Goal: Task Accomplishment & Management: Use online tool/utility

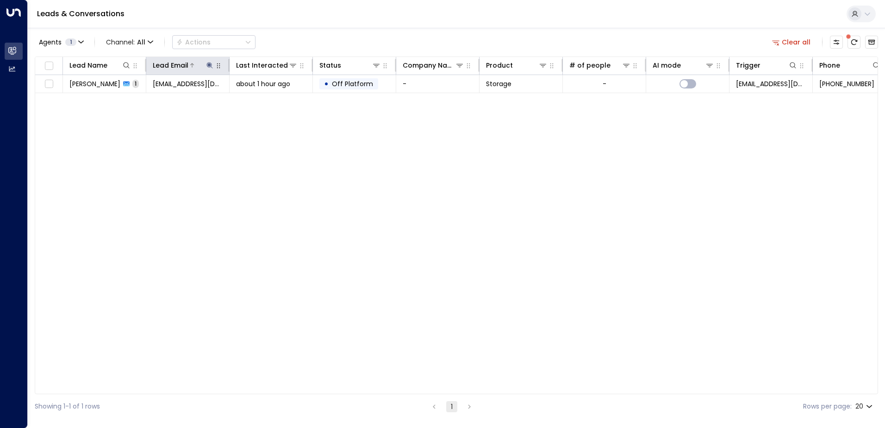
click at [209, 66] on icon at bounding box center [209, 65] width 6 height 6
click at [267, 99] on icon "button" at bounding box center [267, 98] width 7 height 7
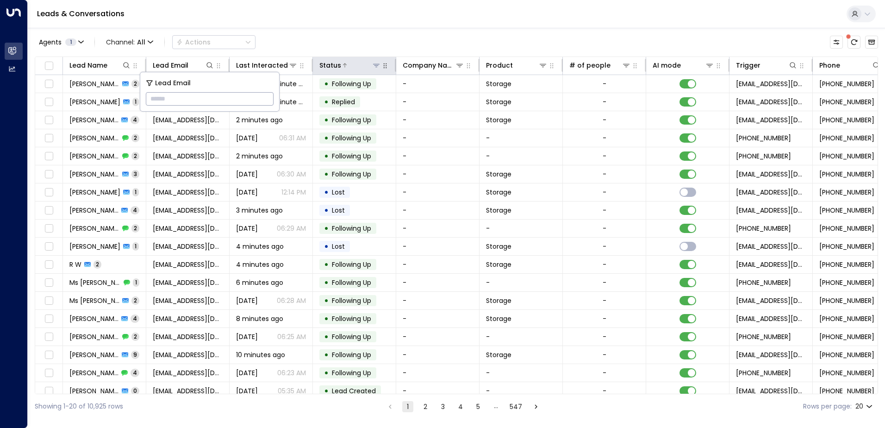
click at [375, 64] on icon at bounding box center [376, 65] width 6 height 3
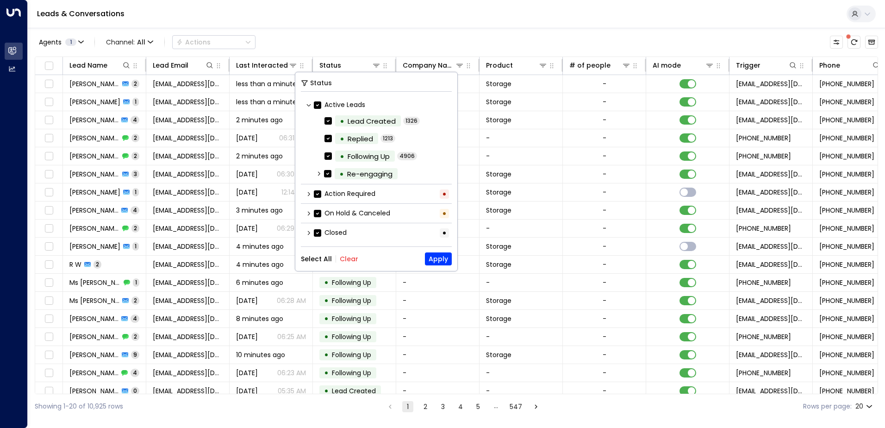
click at [345, 257] on button "Clear" at bounding box center [349, 258] width 19 height 7
click at [440, 259] on button "Apply" at bounding box center [438, 258] width 27 height 13
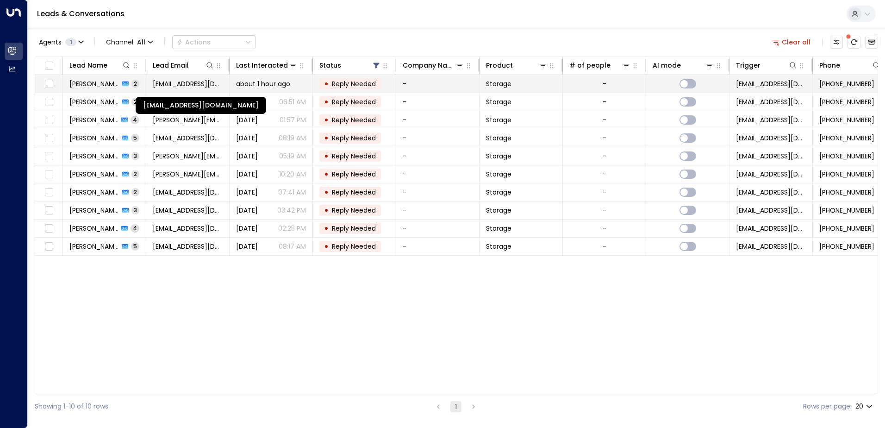
click at [189, 87] on span "[EMAIL_ADDRESS][DOMAIN_NAME]" at bounding box center [188, 83] width 70 height 9
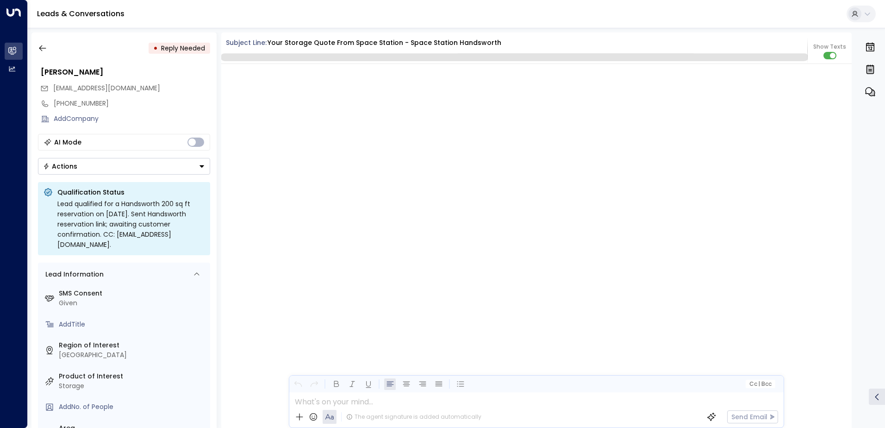
scroll to position [2658, 0]
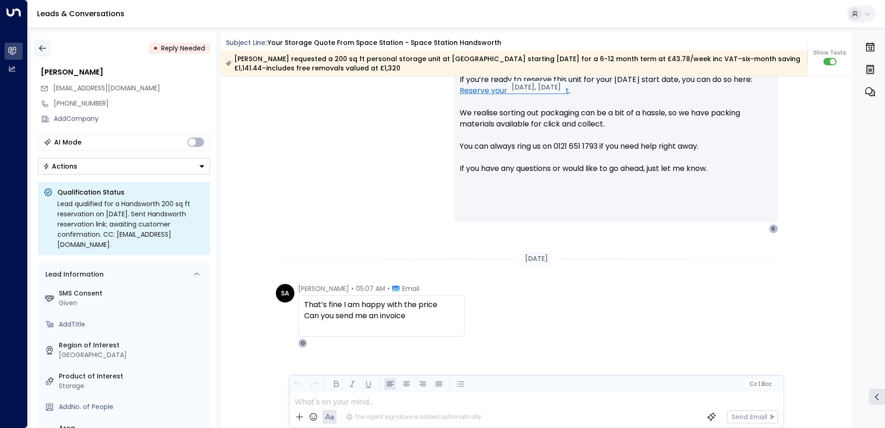
click at [43, 49] on icon "button" at bounding box center [42, 48] width 9 height 9
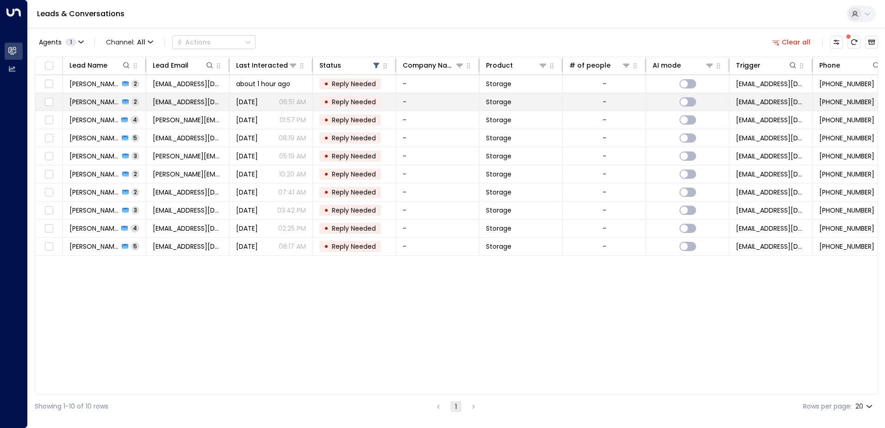
click at [88, 101] on span "[PERSON_NAME]" at bounding box center [94, 101] width 50 height 9
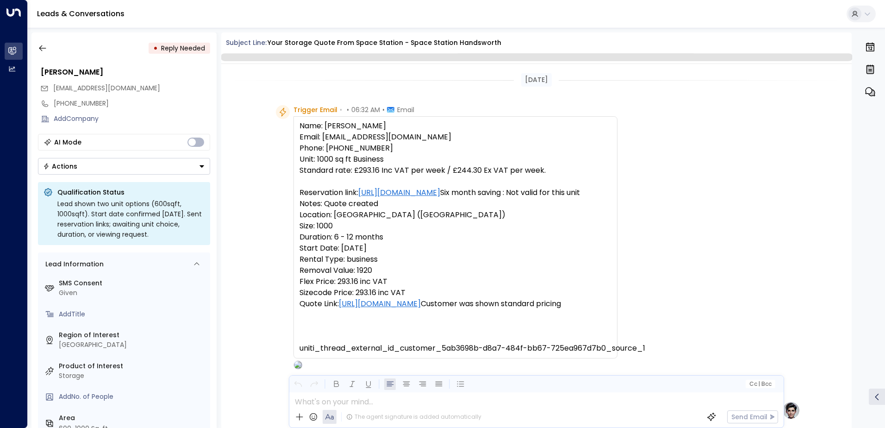
scroll to position [346, 0]
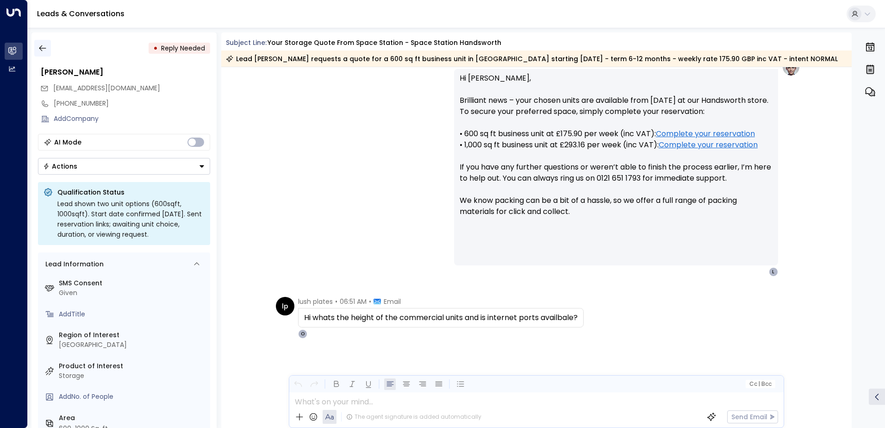
click at [44, 50] on icon "button" at bounding box center [42, 48] width 9 height 9
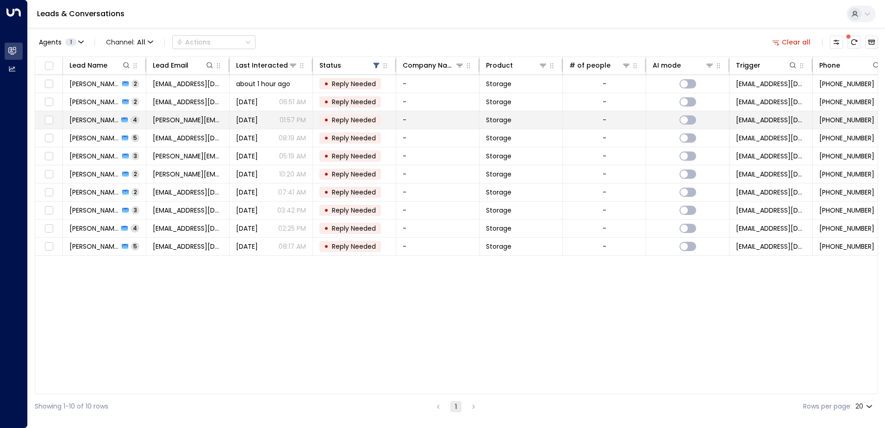
click at [94, 119] on span "[PERSON_NAME]" at bounding box center [93, 119] width 49 height 9
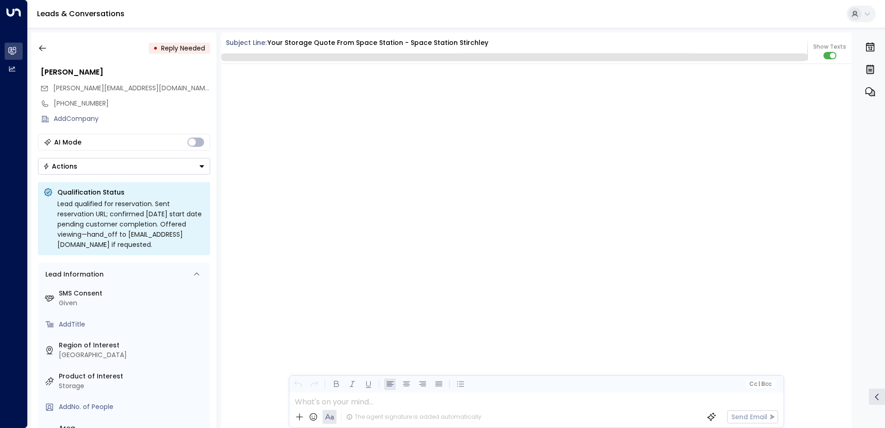
scroll to position [1290, 0]
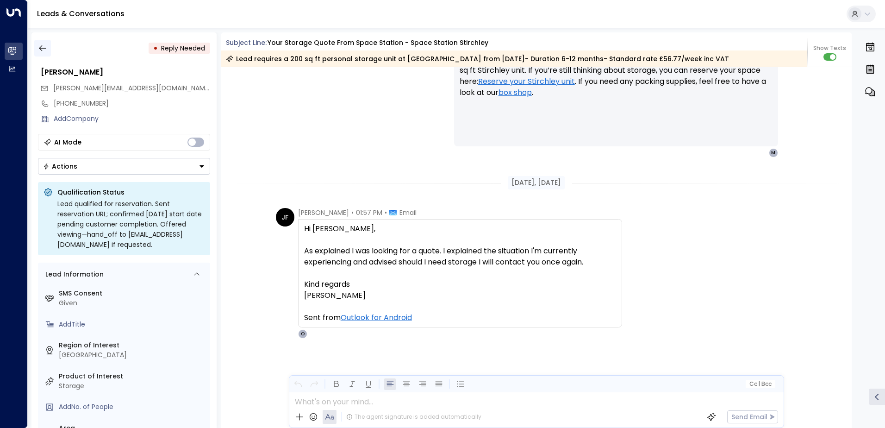
click at [43, 46] on icon "button" at bounding box center [42, 48] width 9 height 9
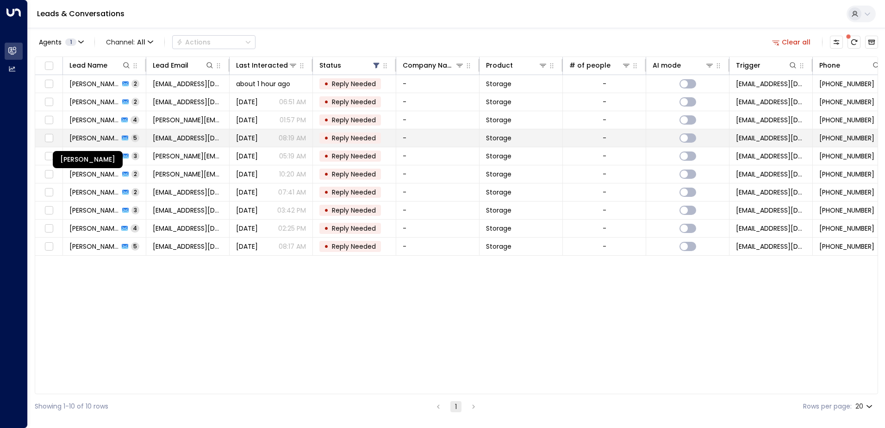
click at [91, 139] on span "[PERSON_NAME]" at bounding box center [94, 137] width 50 height 9
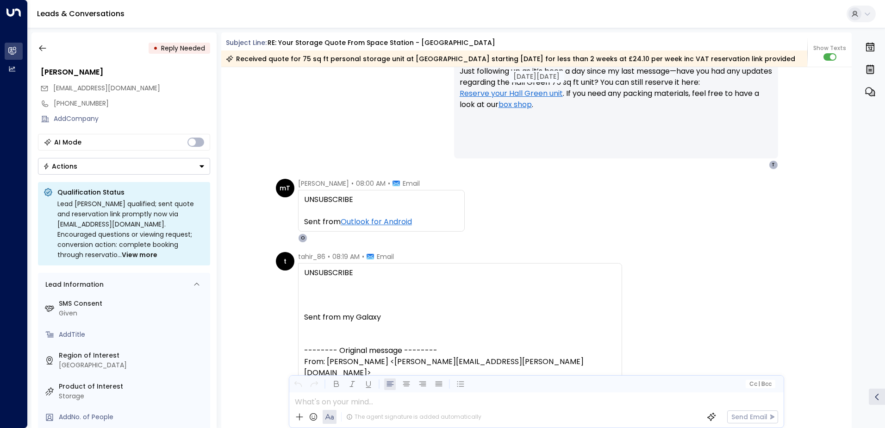
scroll to position [1307, 0]
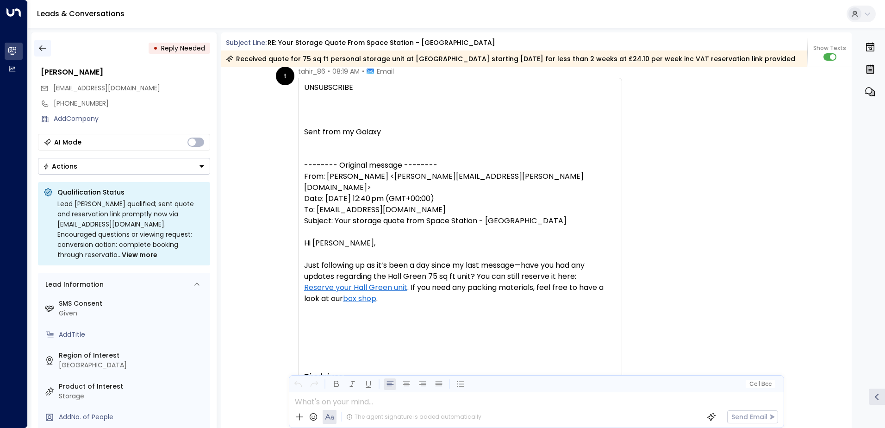
click at [42, 50] on icon "button" at bounding box center [42, 48] width 9 height 9
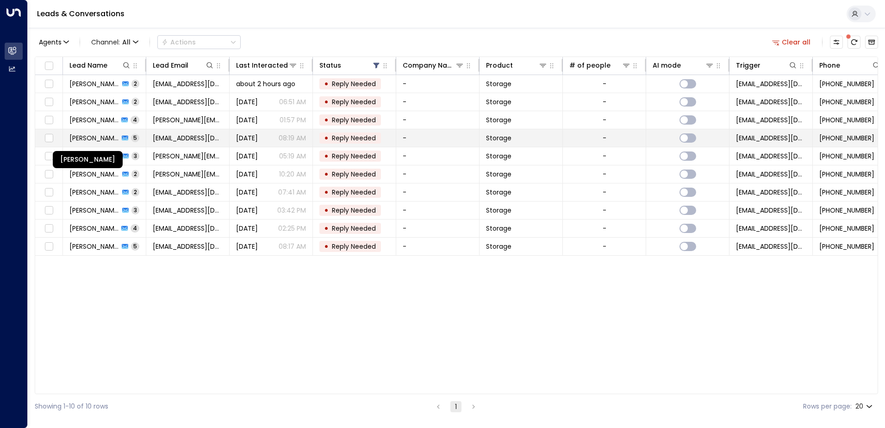
click at [104, 134] on span "[PERSON_NAME]" at bounding box center [94, 137] width 50 height 9
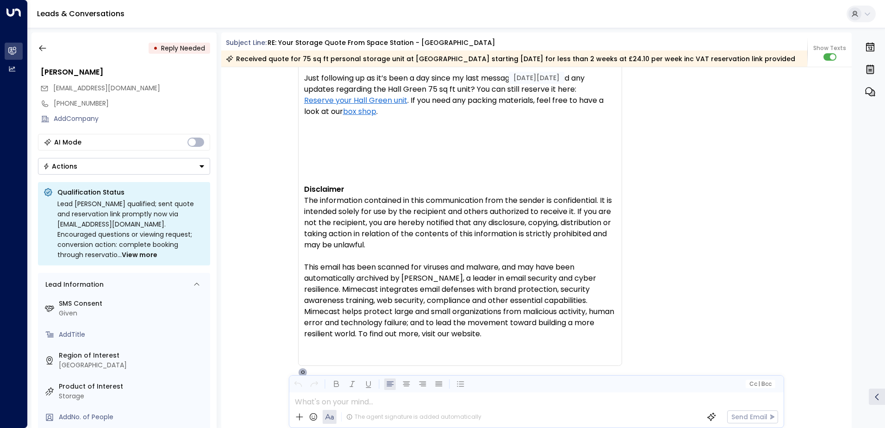
scroll to position [1855, 0]
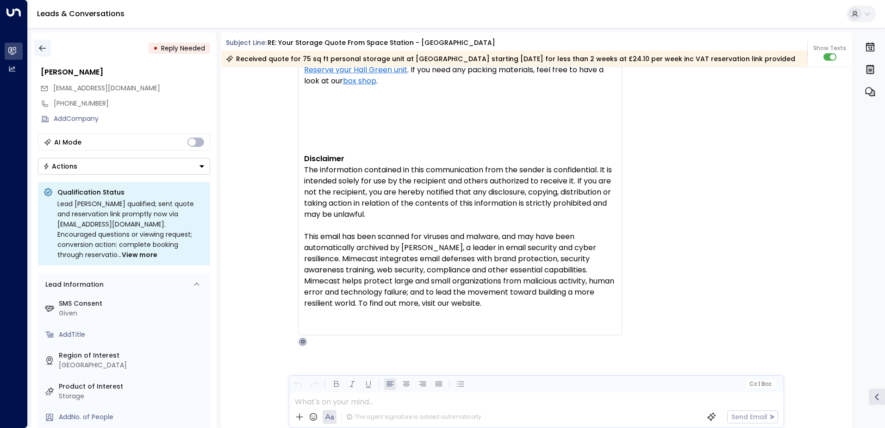
click at [44, 49] on icon "button" at bounding box center [42, 48] width 9 height 9
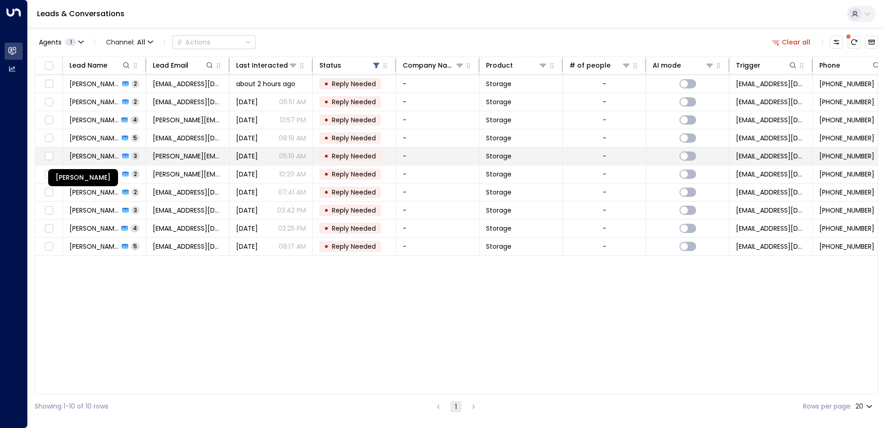
click at [102, 153] on span "[PERSON_NAME]" at bounding box center [94, 155] width 50 height 9
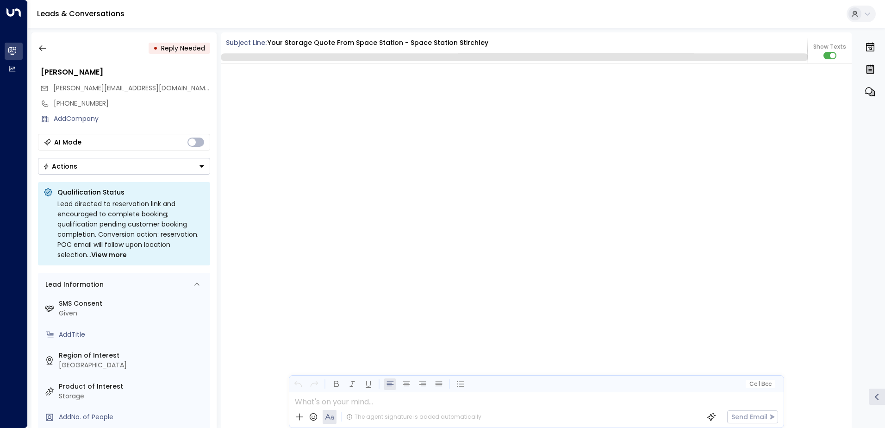
scroll to position [832, 0]
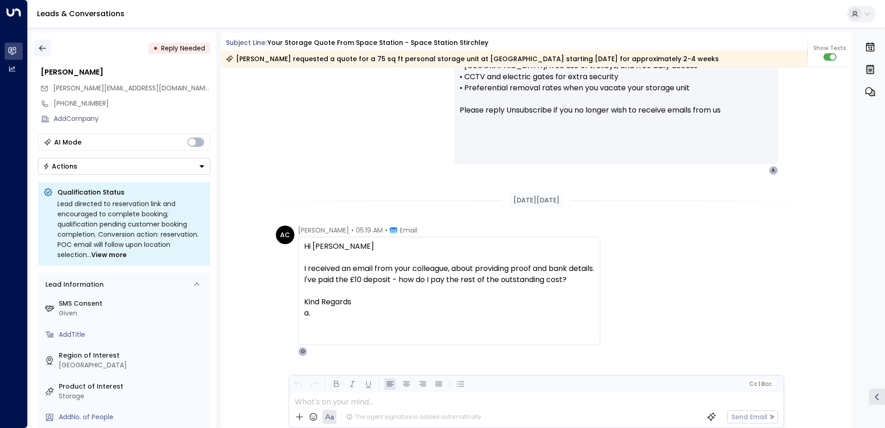
click at [45, 49] on icon "button" at bounding box center [42, 48] width 9 height 9
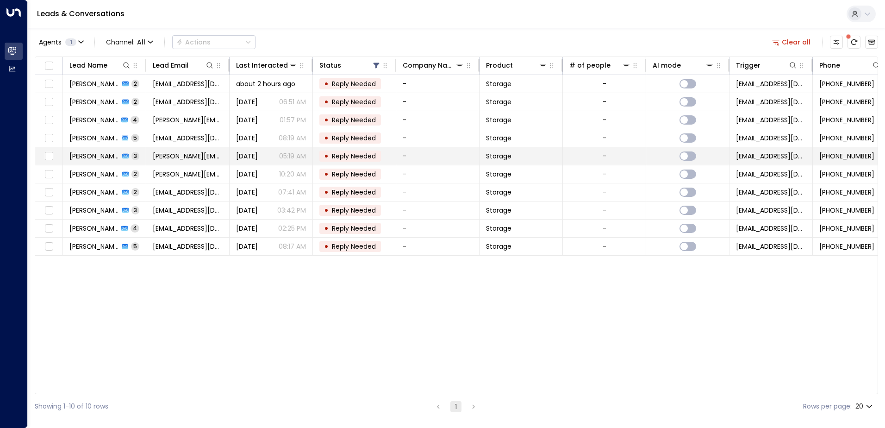
click at [93, 162] on td "[PERSON_NAME] 3" at bounding box center [104, 156] width 83 height 18
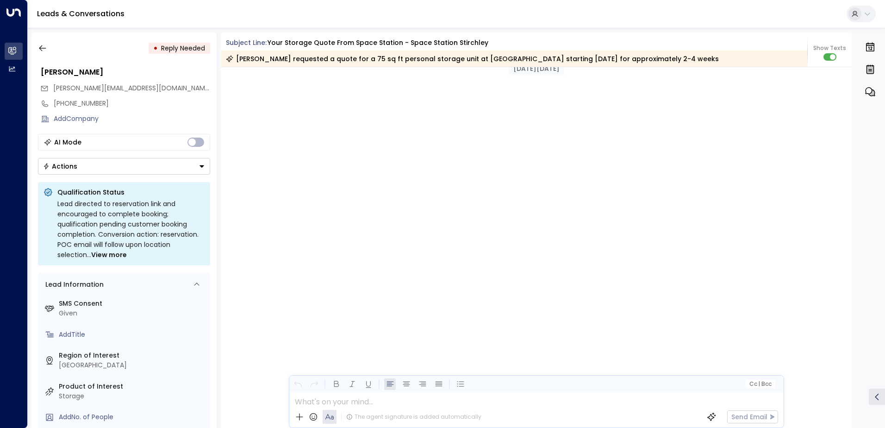
scroll to position [1000, 0]
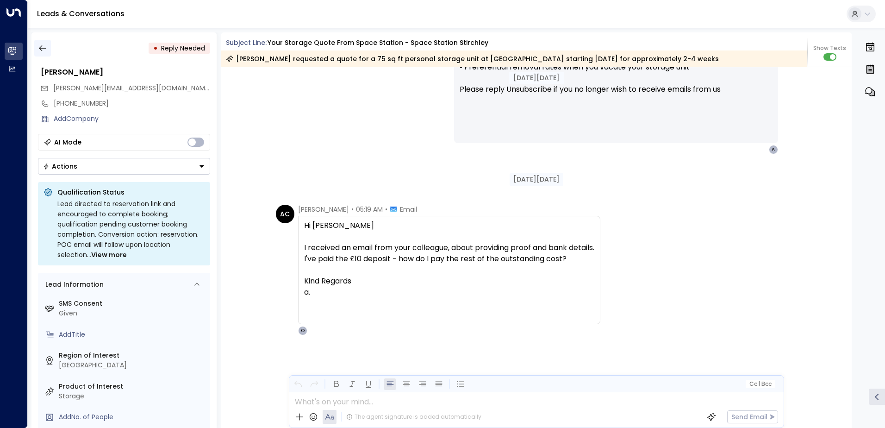
click at [38, 50] on icon "button" at bounding box center [42, 48] width 9 height 9
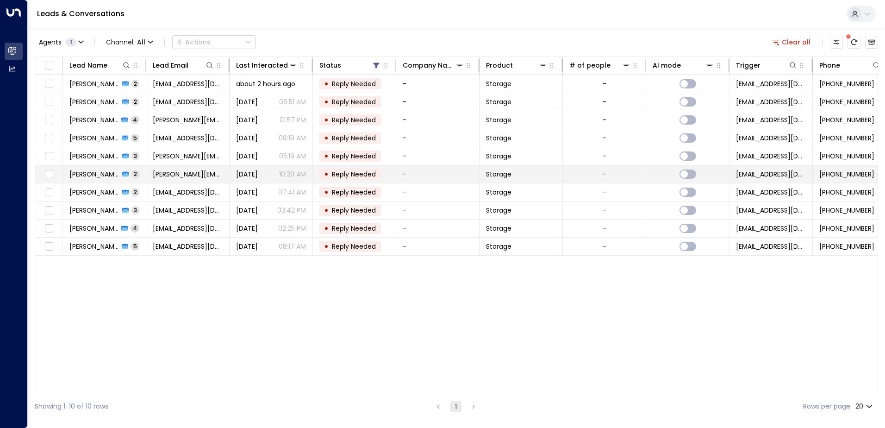
click at [98, 174] on span "[PERSON_NAME]" at bounding box center [94, 173] width 50 height 9
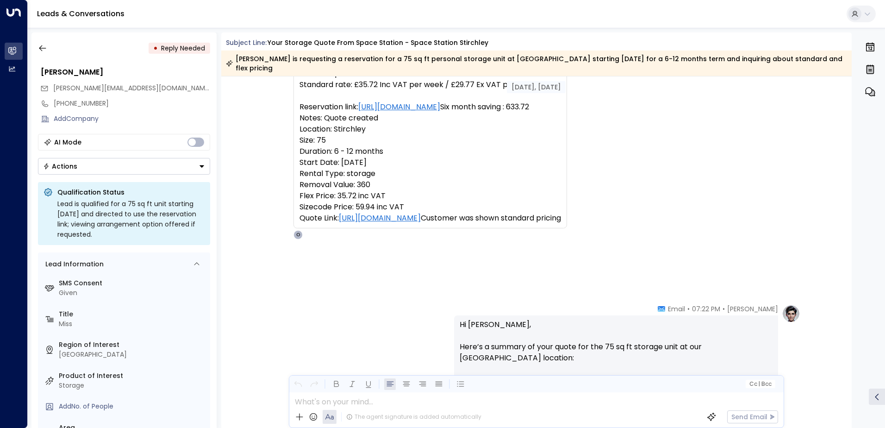
scroll to position [17, 0]
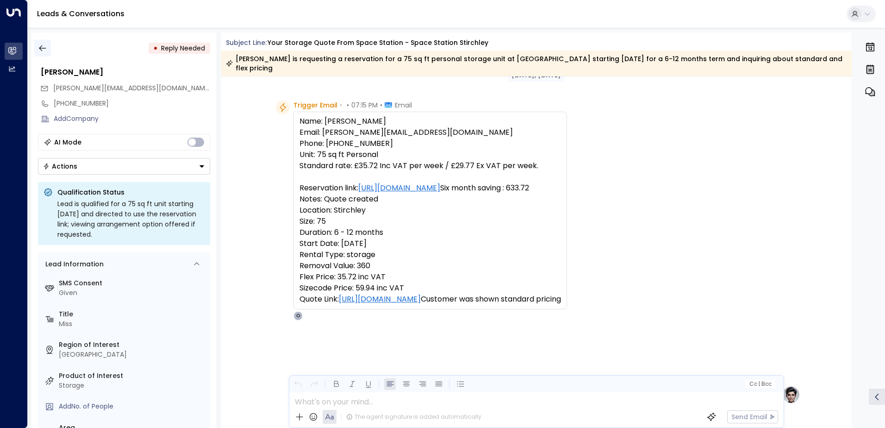
click at [41, 48] on icon "button" at bounding box center [42, 48] width 9 height 9
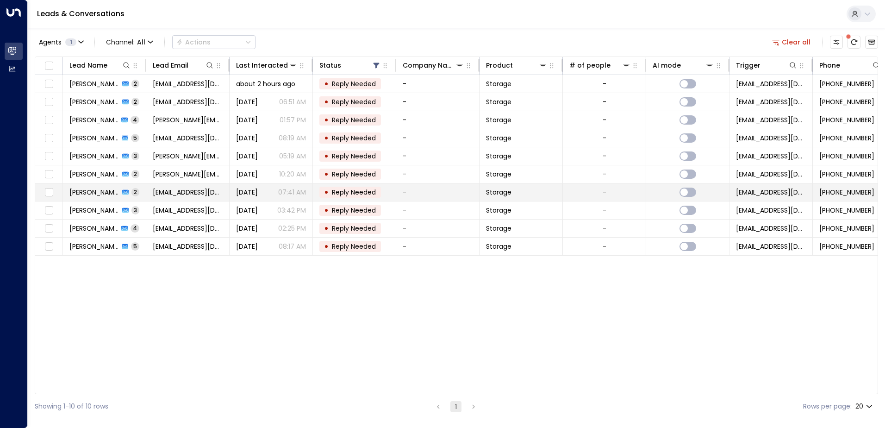
click at [96, 198] on td "[PERSON_NAME] 2" at bounding box center [104, 192] width 83 height 18
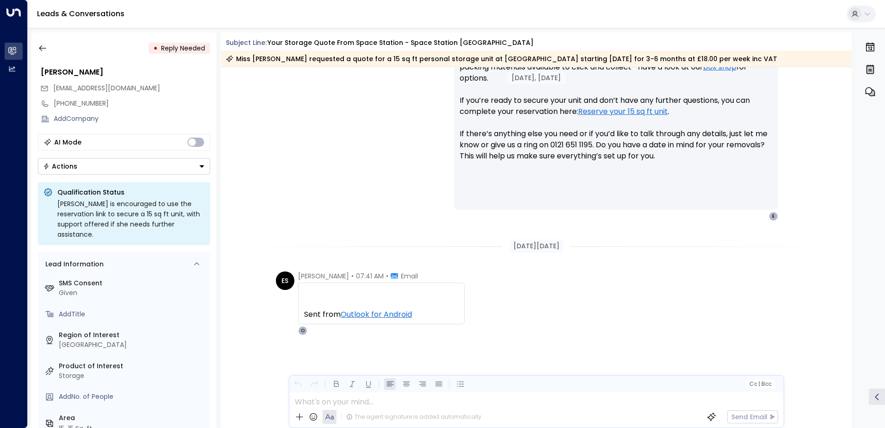
scroll to position [157, 0]
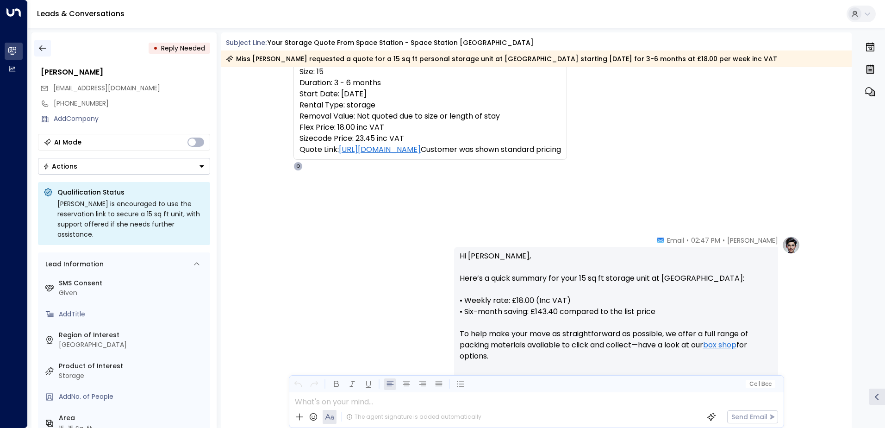
click at [40, 51] on icon "button" at bounding box center [42, 48] width 9 height 9
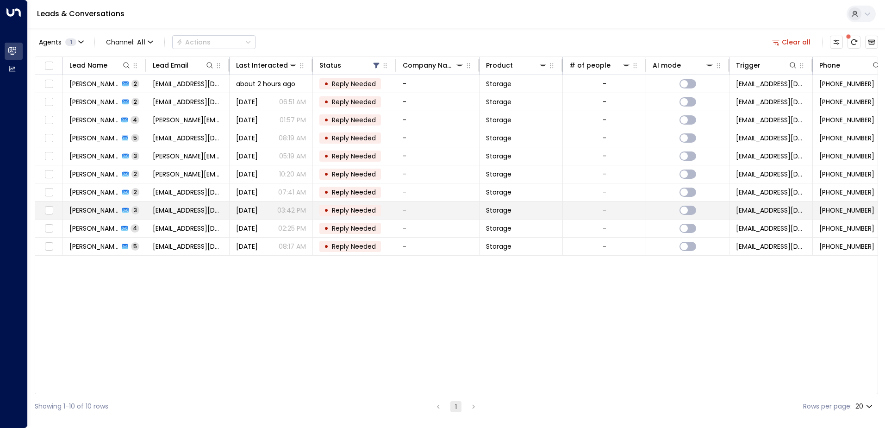
click at [93, 210] on span "[PERSON_NAME]" at bounding box center [94, 210] width 50 height 9
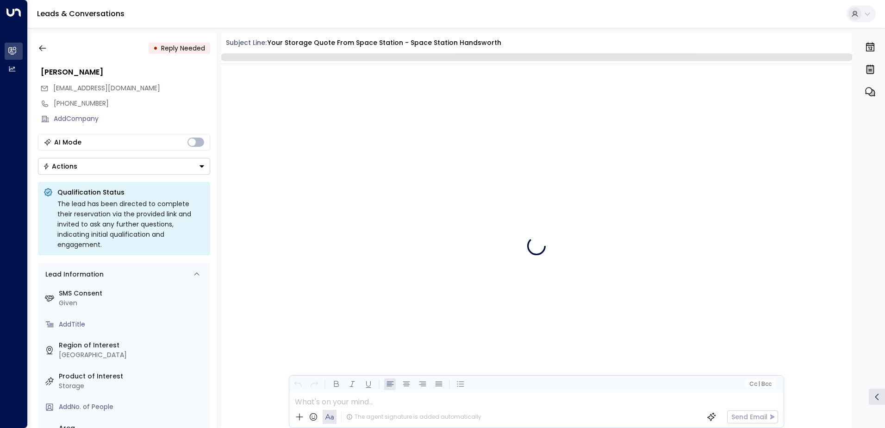
scroll to position [837, 0]
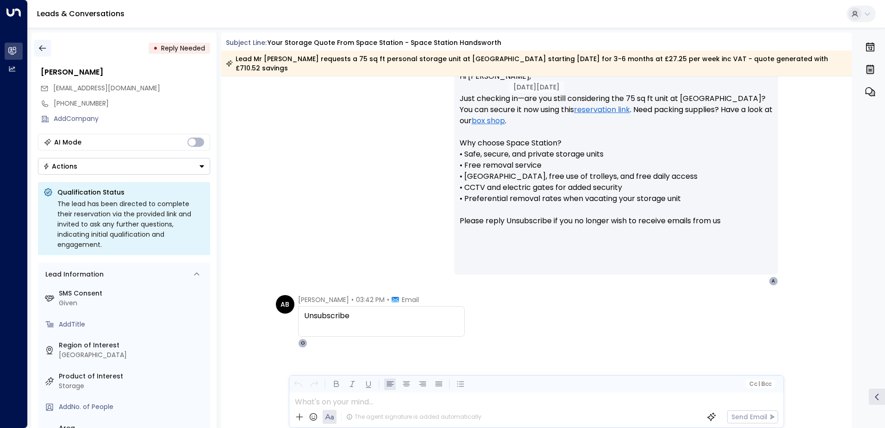
click at [42, 47] on icon "button" at bounding box center [42, 48] width 9 height 9
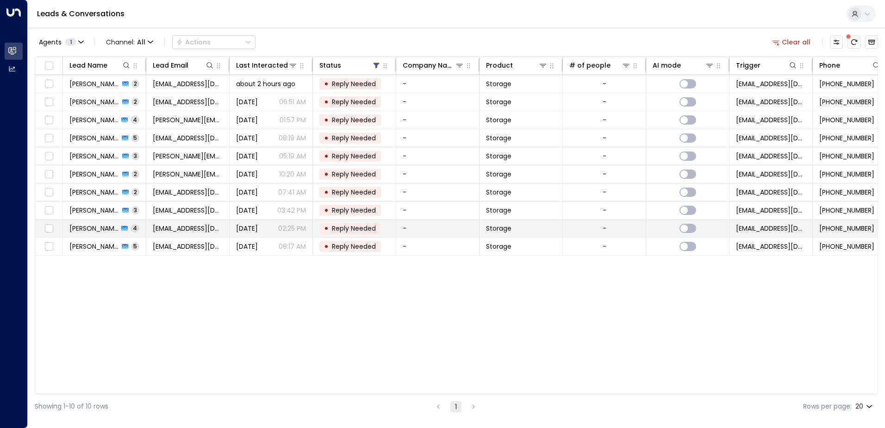
click at [89, 230] on span "[PERSON_NAME]" at bounding box center [93, 228] width 49 height 9
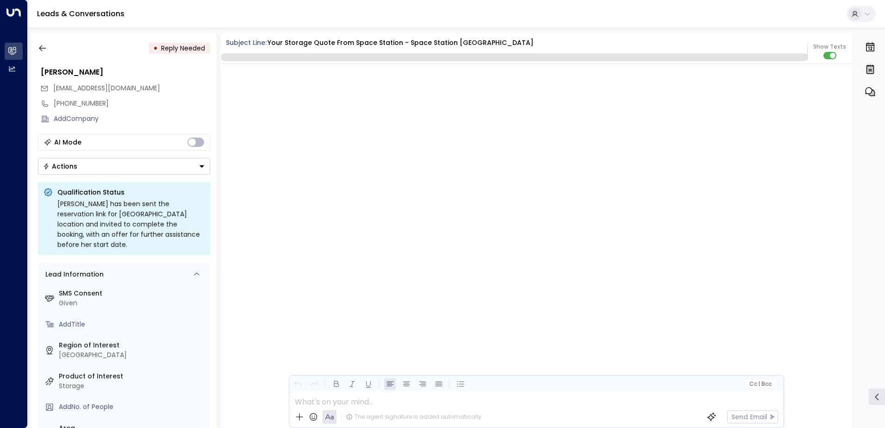
scroll to position [1113, 0]
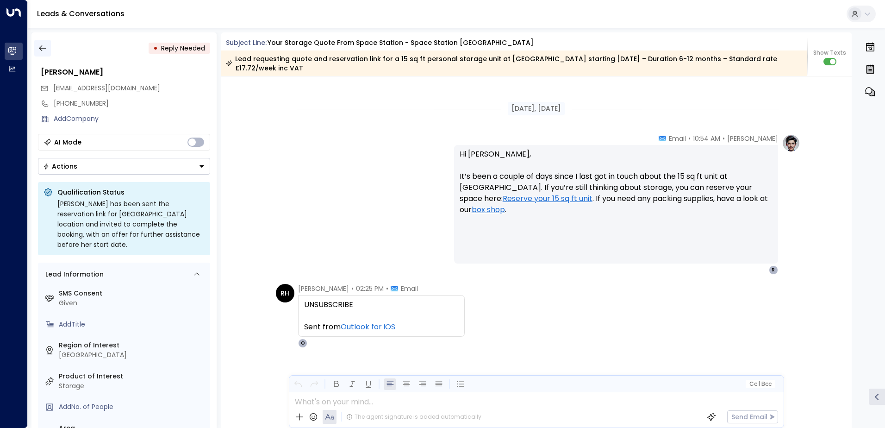
click at [44, 49] on icon "button" at bounding box center [42, 48] width 9 height 9
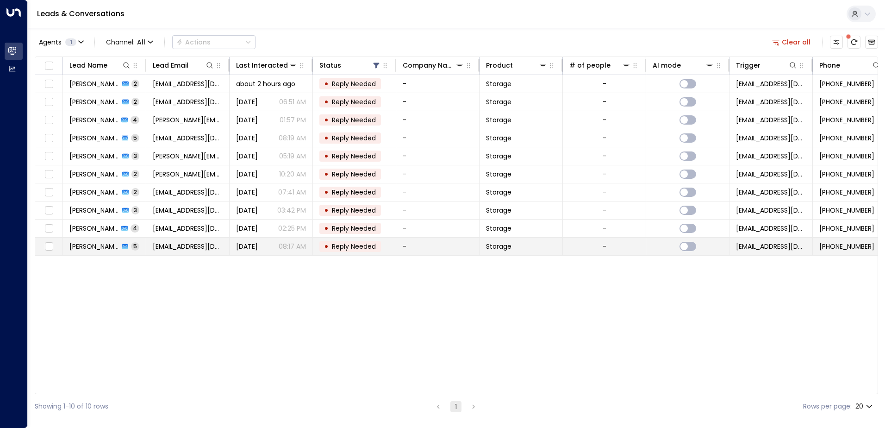
click at [87, 243] on span "[PERSON_NAME] [PERSON_NAME]" at bounding box center [94, 246] width 50 height 9
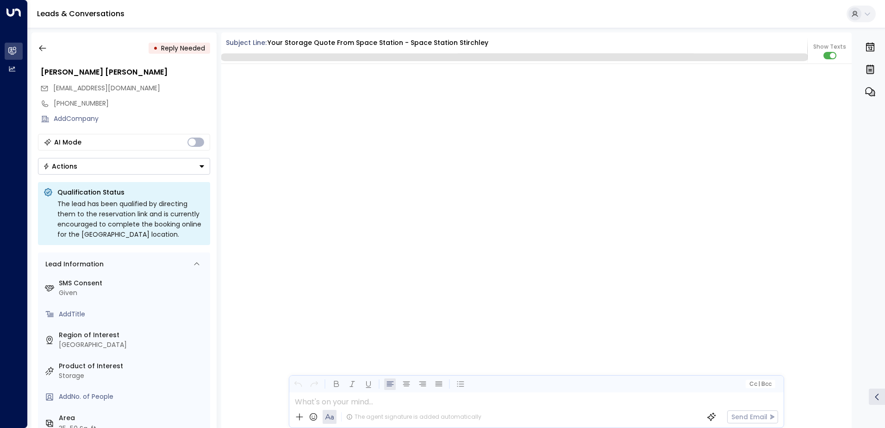
scroll to position [1335, 0]
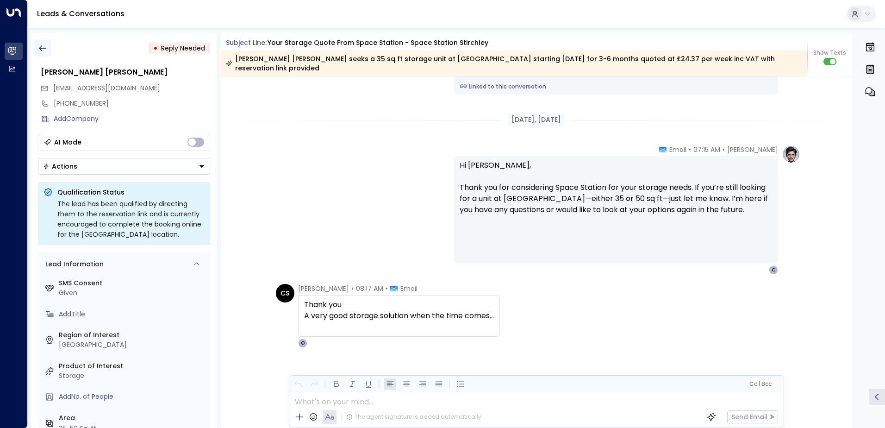
click at [40, 48] on icon "button" at bounding box center [42, 48] width 9 height 9
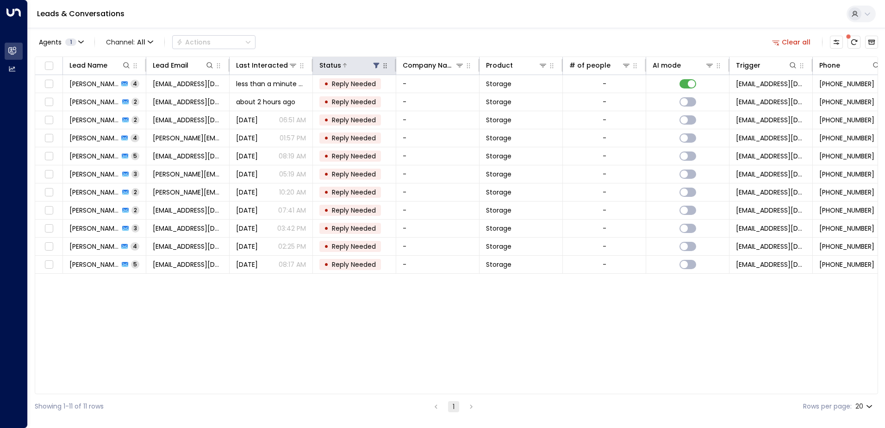
click at [376, 63] on icon at bounding box center [377, 66] width 6 height 6
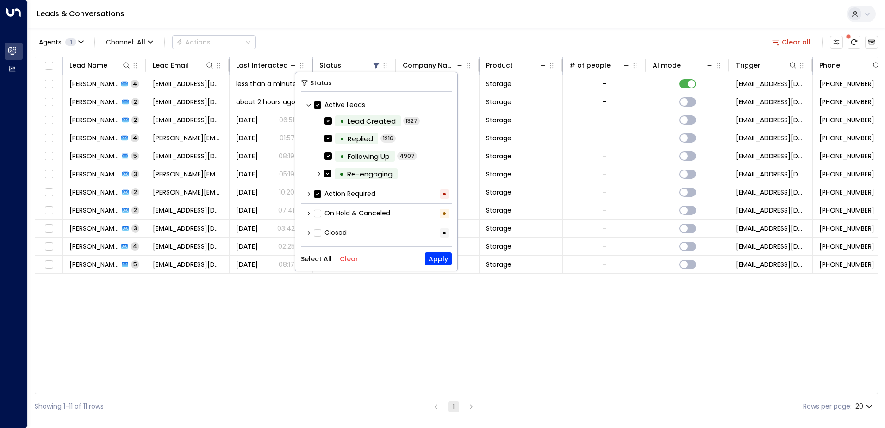
click at [322, 257] on button "Select All" at bounding box center [316, 258] width 31 height 7
click at [440, 258] on button "Apply" at bounding box center [438, 258] width 27 height 13
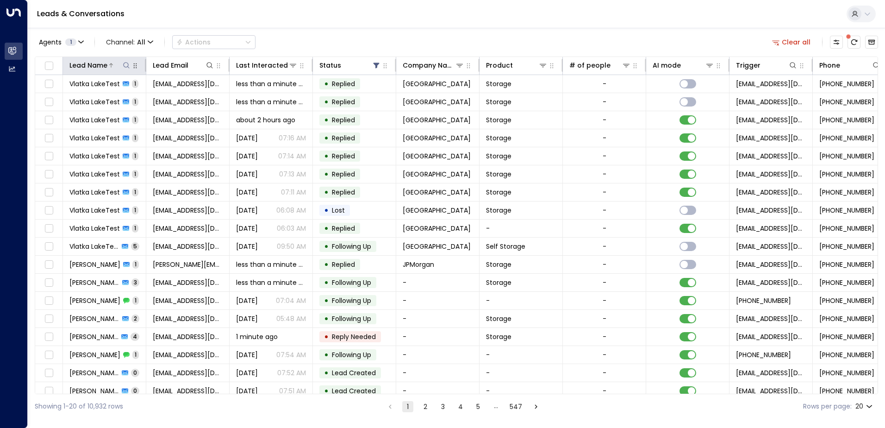
click at [126, 68] on icon at bounding box center [126, 65] width 7 height 7
click at [129, 96] on input "text" at bounding box center [126, 98] width 128 height 17
type input "**********"
click at [349, 21] on div "Leads & Conversations" at bounding box center [456, 14] width 857 height 28
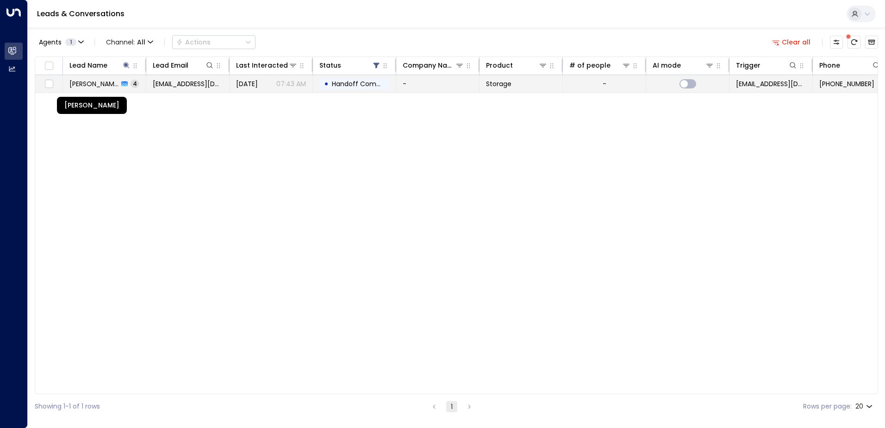
click at [93, 85] on span "[PERSON_NAME]" at bounding box center [93, 83] width 49 height 9
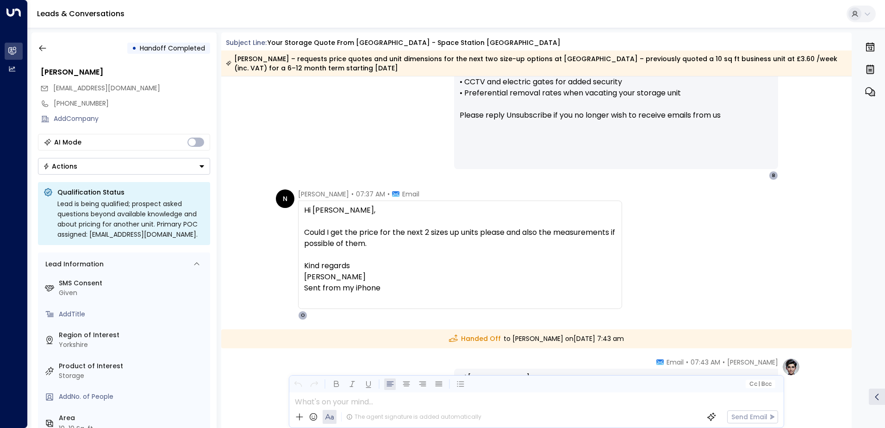
scroll to position [978, 0]
